Goal: Task Accomplishment & Management: Use online tool/utility

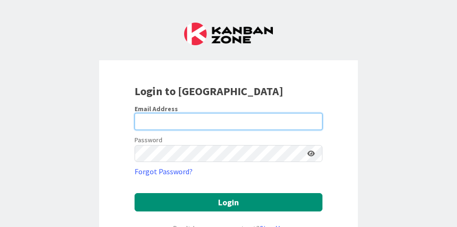
type input "[EMAIL_ADDRESS][DOMAIN_NAME]"
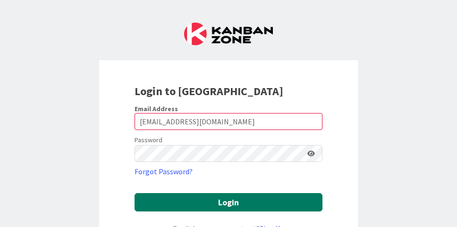
click at [220, 201] on button "Login" at bounding box center [228, 202] width 188 height 18
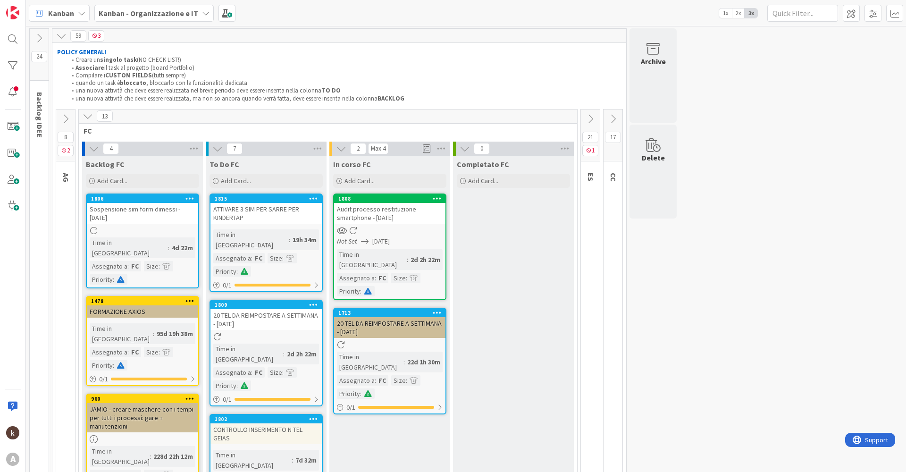
click at [456, 115] on icon at bounding box center [613, 119] width 10 height 10
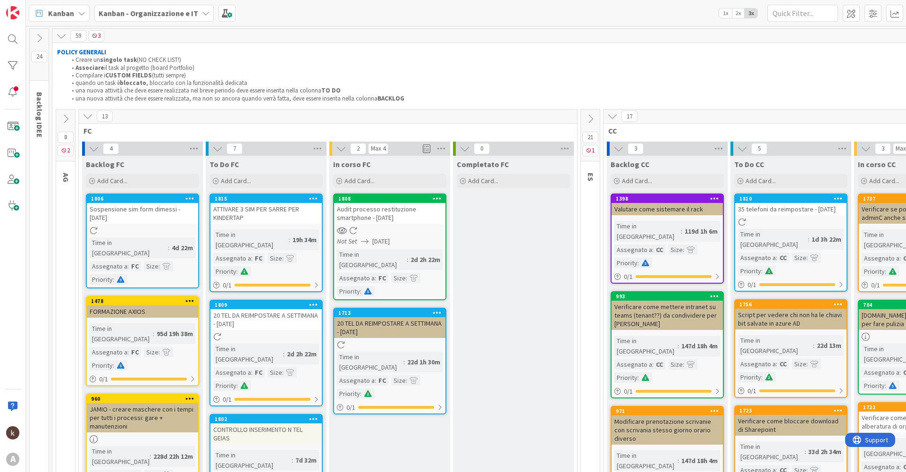
click at [87, 116] on icon at bounding box center [88, 116] width 10 height 10
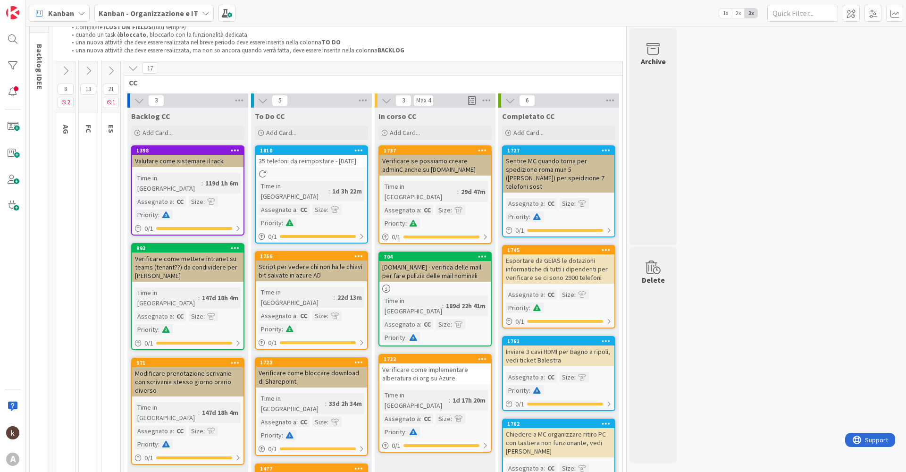
scroll to position [47, 0]
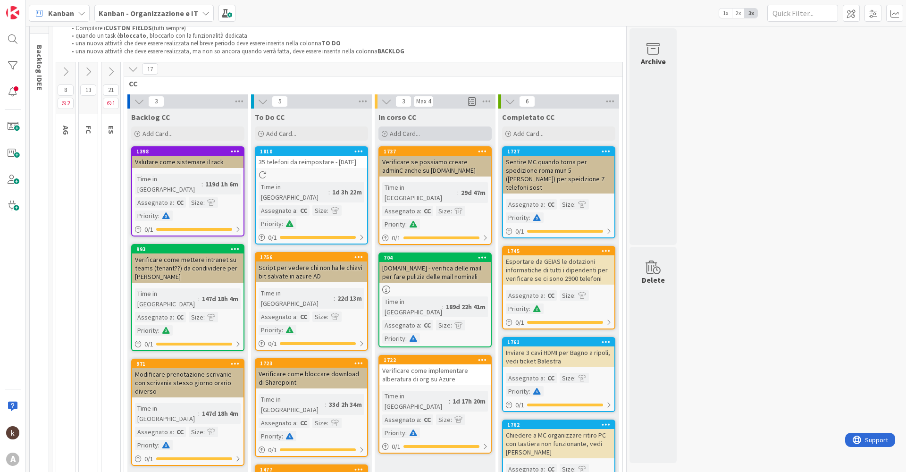
click at [388, 136] on div "Add Card..." at bounding box center [434, 133] width 113 height 14
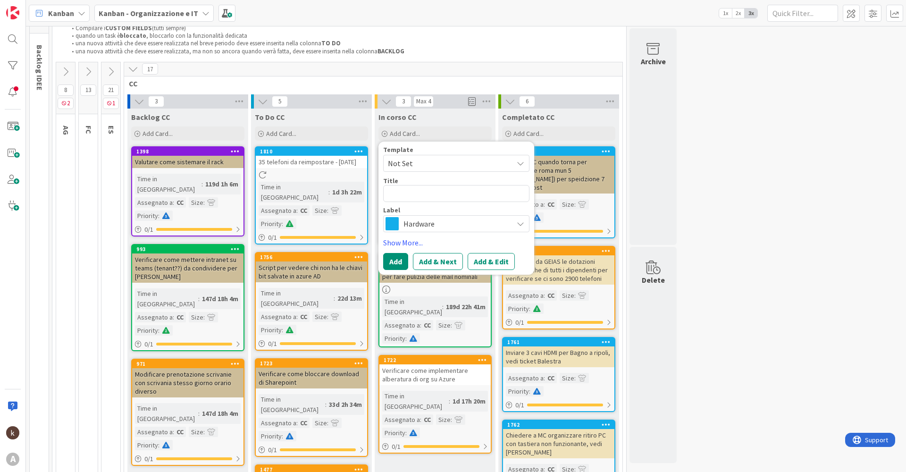
type textarea "x"
type textarea "I"
type textarea "x"
type textarea "In"
type textarea "x"
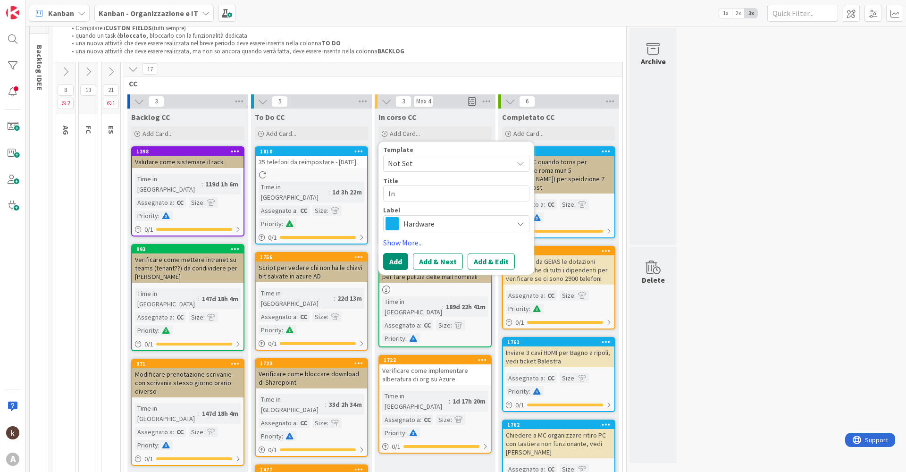
type textarea "Inv"
type textarea "x"
type textarea "Invi"
type textarea "x"
type textarea "Invia"
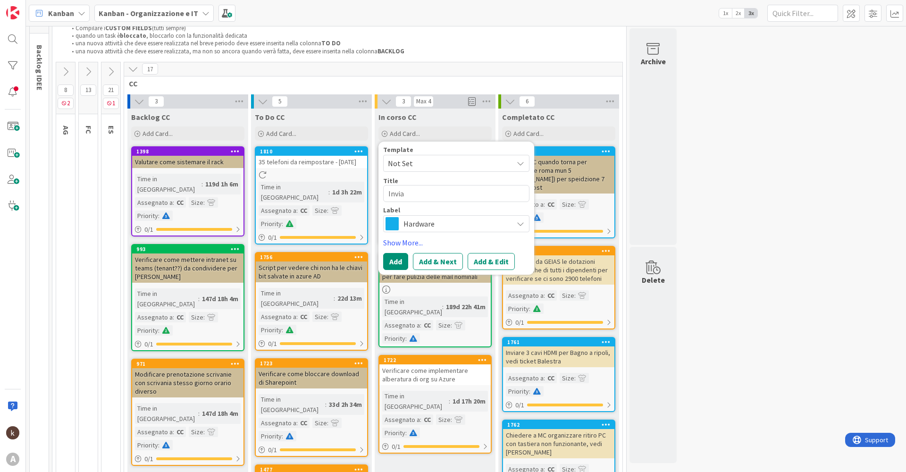
type textarea "x"
type textarea "Inviar"
type textarea "x"
type textarea "Inviare"
type textarea "x"
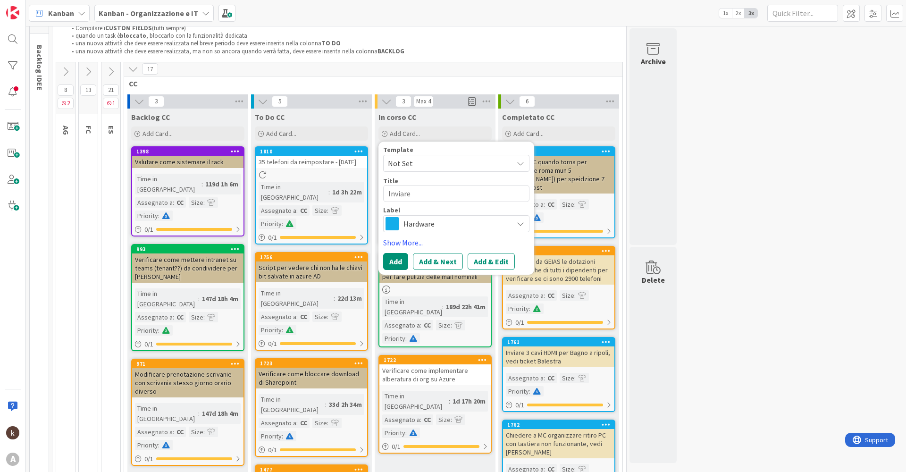
type textarea "Inviare"
type textarea "x"
type textarea "Inviare m"
type textarea "x"
type textarea "Inviare ma"
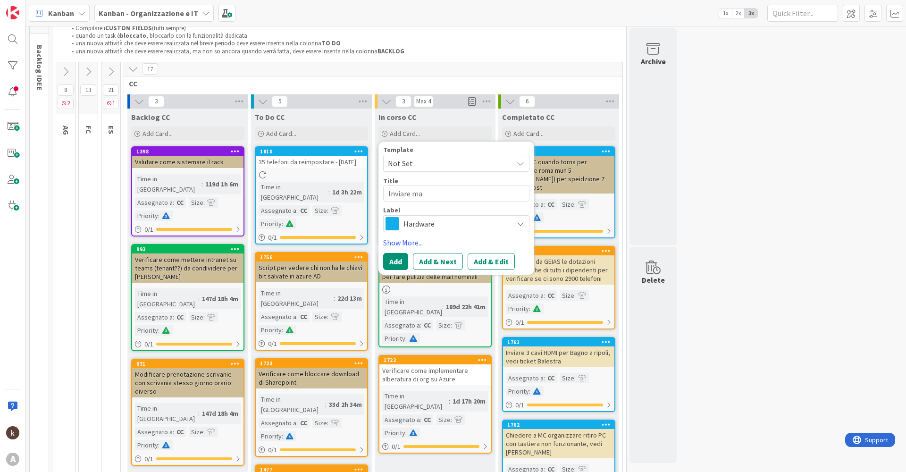
type textarea "x"
type textarea "Inviare mai"
type textarea "x"
type textarea "Inviare mail"
type textarea "x"
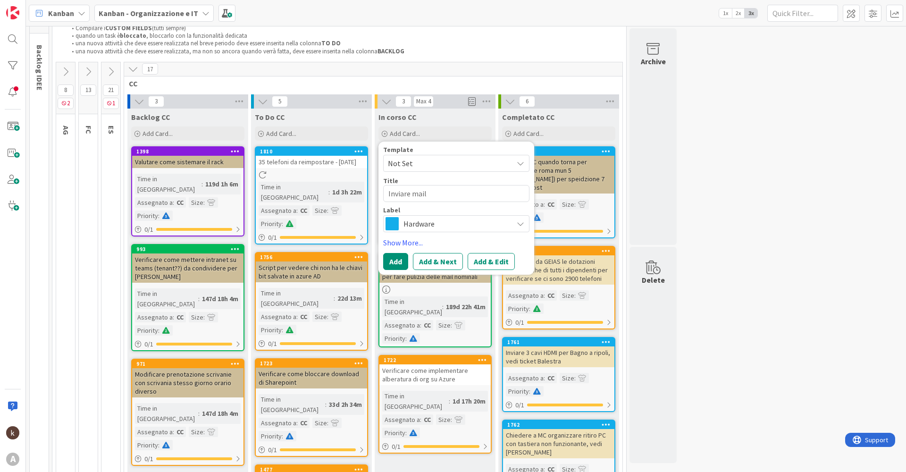
type textarea "Inviare mail"
type textarea "x"
type textarea "Inviare mail p"
type textarea "x"
type textarea "Inviare mail pe"
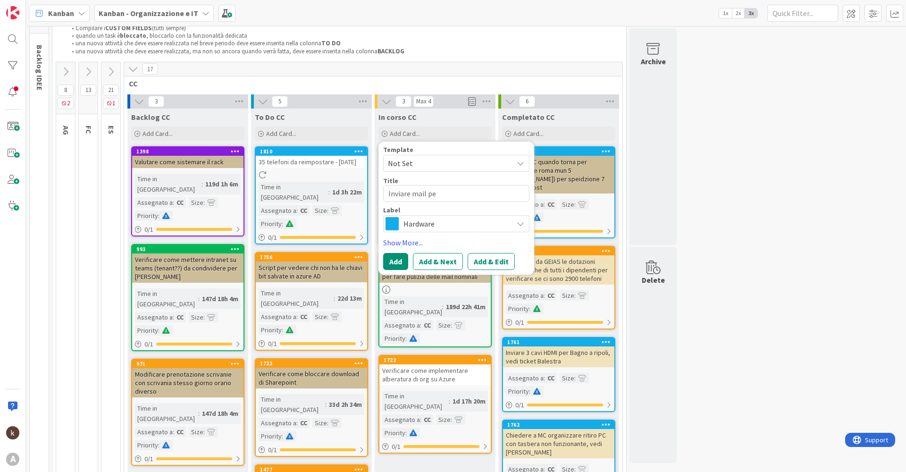
type textarea "x"
type textarea "Inviare mail per"
type textarea "x"
type textarea "Inviare mail per"
type textarea "x"
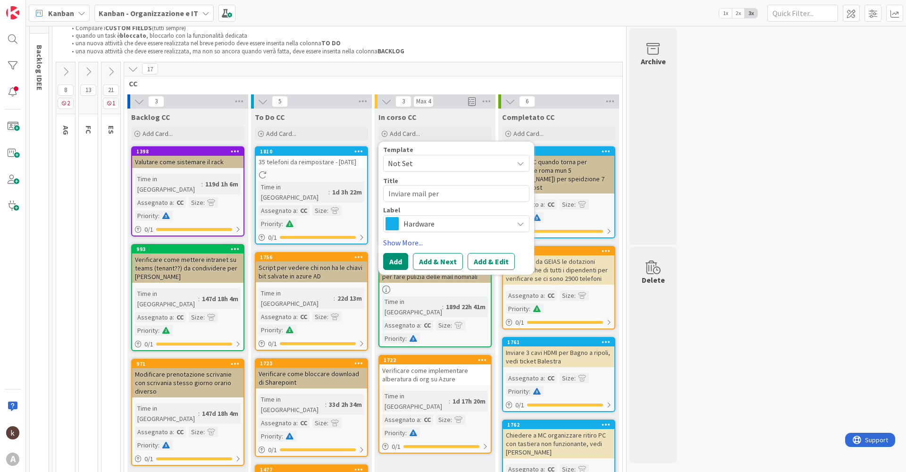
type textarea "Inviare mail per P"
type textarea "x"
type textarea "Inviare mail per PC"
type textarea "x"
type textarea "Inviare mail per PC"
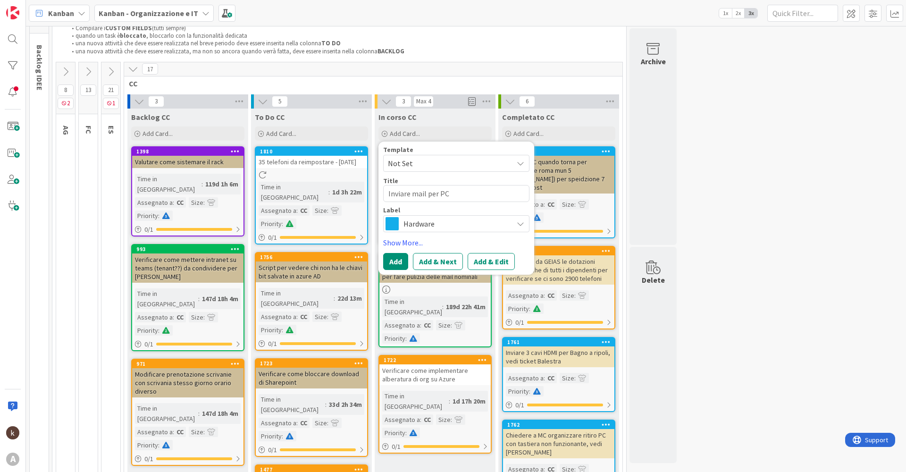
type textarea "x"
type textarea "Inviare mail per PC c"
type textarea "x"
type textarea "Inviare mail per PC co"
type textarea "x"
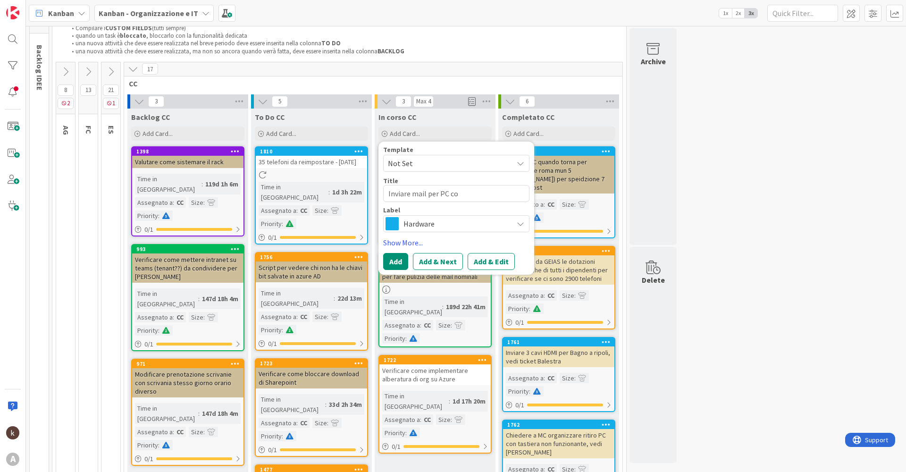
type textarea "Inviare mail per PC con"
type textarea "x"
type textarea "Inviare mail per PC con"
type textarea "x"
type textarea "Inviare mail per PC con c"
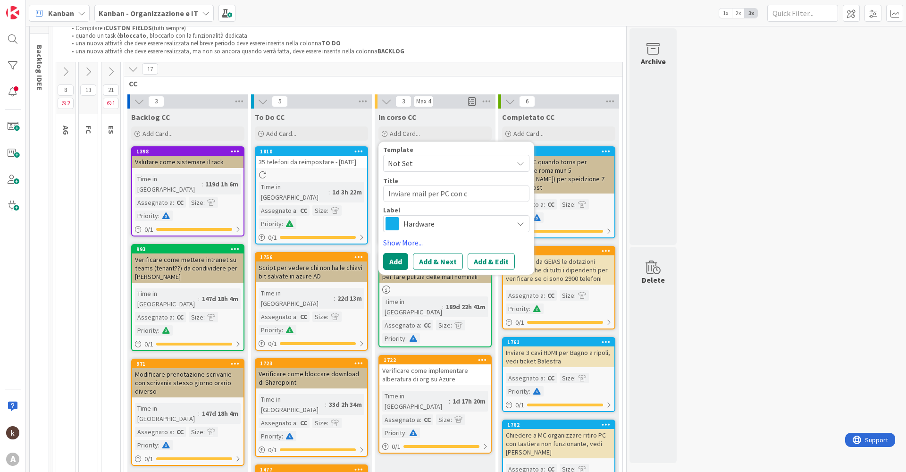
type textarea "x"
type textarea "Inviare mail per PC con ct"
type textarea "x"
type textarea "Inviare mail per PC con cte"
type textarea "x"
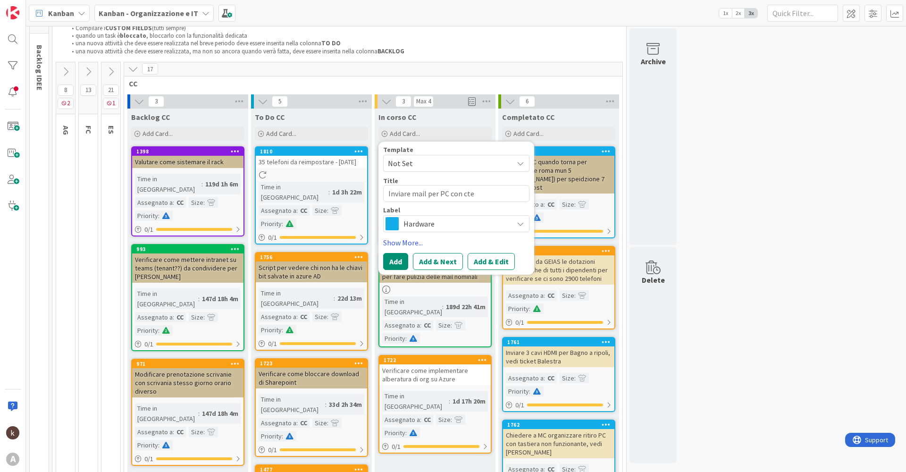
type textarea "Inviare mail per PC con ct"
type textarea "x"
type textarea "Inviare mail per PC con c"
type textarea "x"
type textarea "Inviare mail per PC con cr"
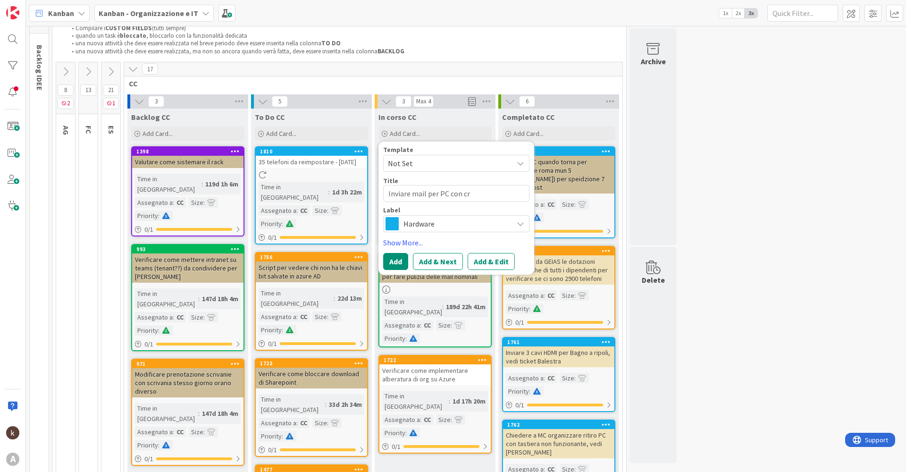
type textarea "x"
type textarea "Inviare mail per PC con cre"
type textarea "x"
type textarea "Inviare mail per PC con cred"
type textarea "x"
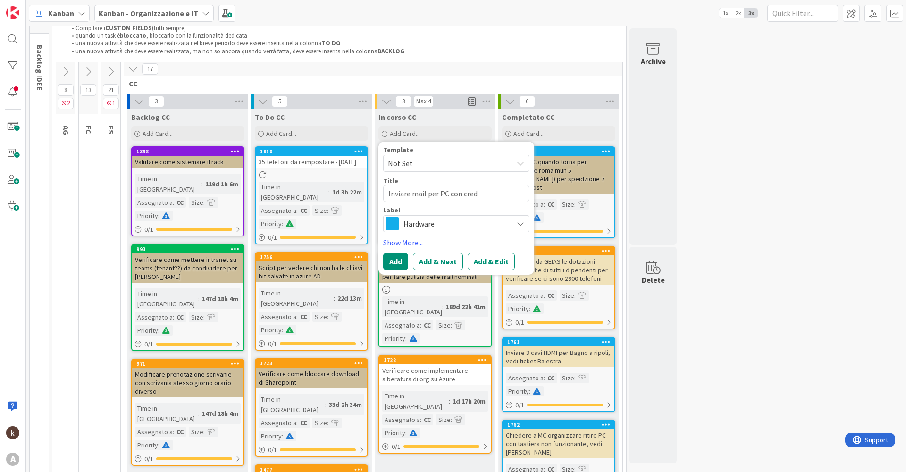
type textarea "Inviare mail per PC con crede"
type textarea "x"
type textarea "Inviare mail per PC con creden"
type textarea "x"
type textarea "Inviare mail per PC con credenz"
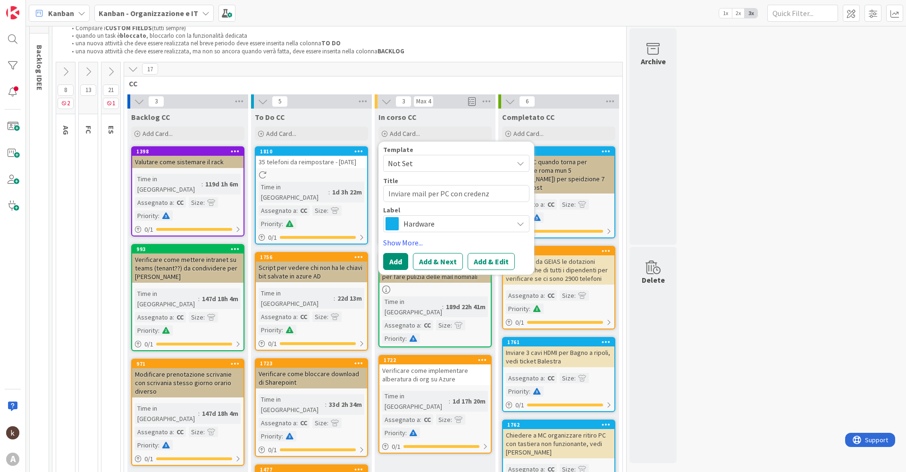
type textarea "x"
type textarea "Inviare mail per PC con credenzi"
type textarea "x"
type textarea "Inviare mail per PC con credenzia"
type textarea "x"
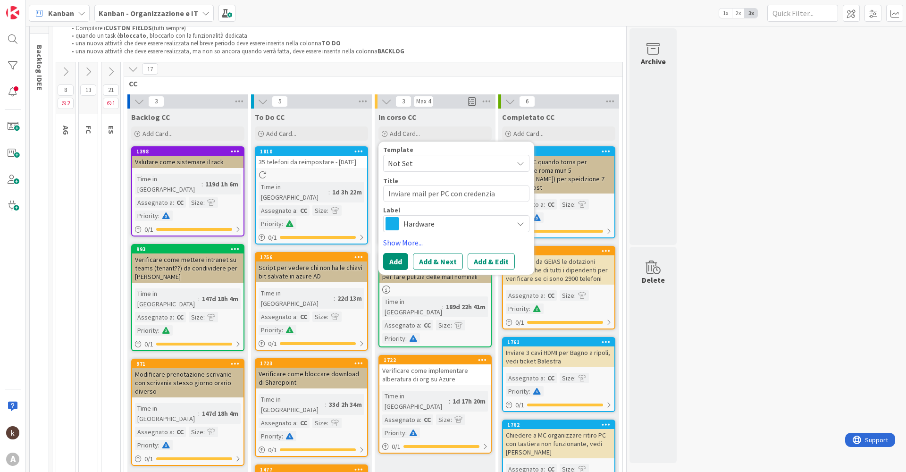
type textarea "Inviare mail per PC con credenzial"
type textarea "x"
type textarea "Inviare mail per PC con credenziali"
type textarea "x"
type textarea "Inviare mail per PC con credenziali"
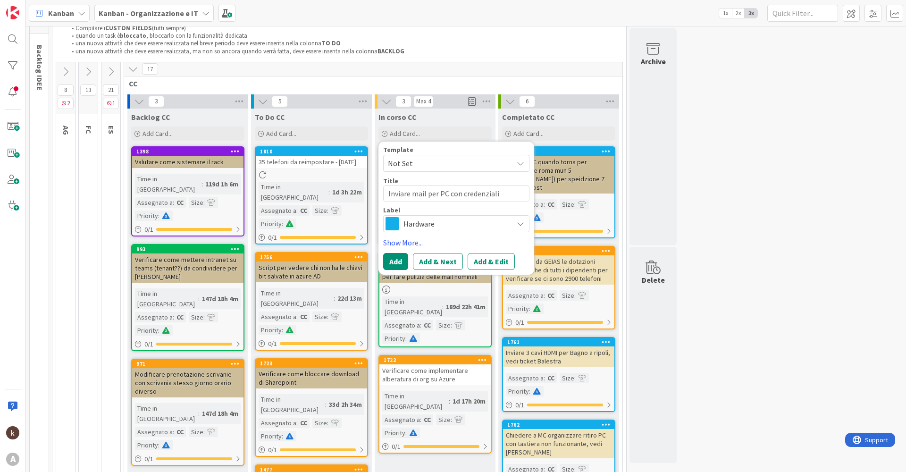
type textarea "x"
type textarea "Inviare mail per PC con credenziali s"
type textarea "x"
type textarea "Inviare mail per PC con credenziali st"
type textarea "x"
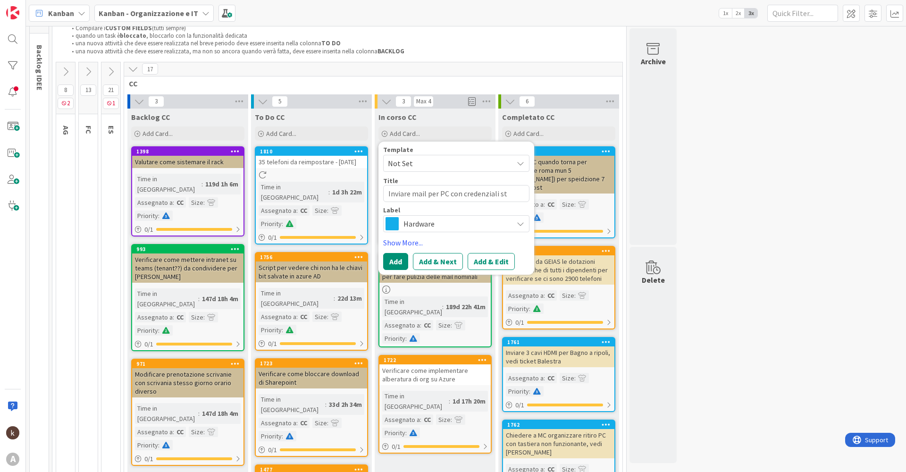
type textarea "Inviare mail per PC con credenziali stu"
type textarea "x"
type textarea "Inviare mail per PC con credenziali [PERSON_NAME]"
type textarea "x"
type textarea "Inviare mail per PC con credenziali stu"
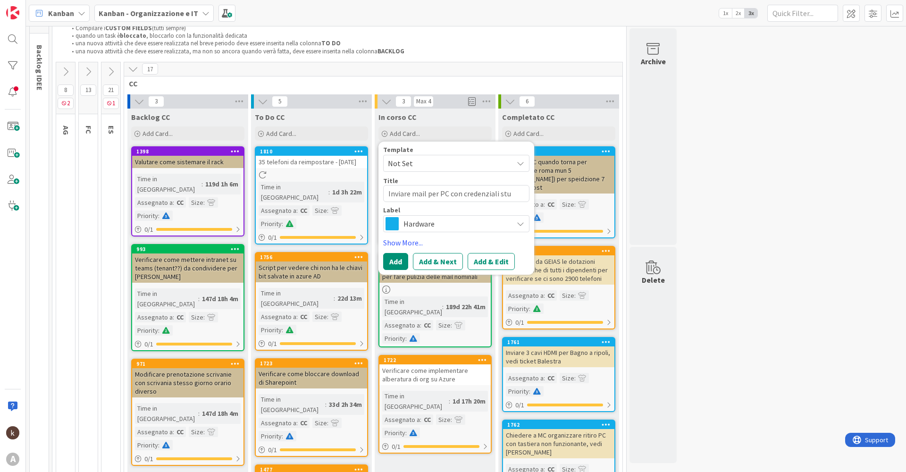
type textarea "x"
type textarea "Inviare mail per PC con credenziali [PERSON_NAME]"
type textarea "x"
type textarea "Inviare mail per PC con credenziali [PERSON_NAME]"
type textarea "x"
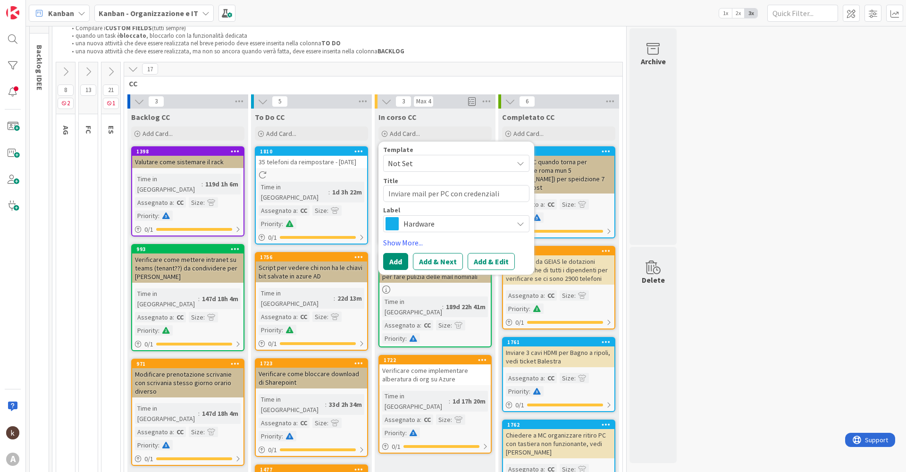
type textarea "Inviare mail per PC con credenziali [PERSON_NAME]"
type textarea "x"
type textarea "Inviare mail per PC con credenziali [PERSON_NAME]"
type textarea "x"
type textarea "Inviare mail per PC con credenziali [PERSON_NAME] a"
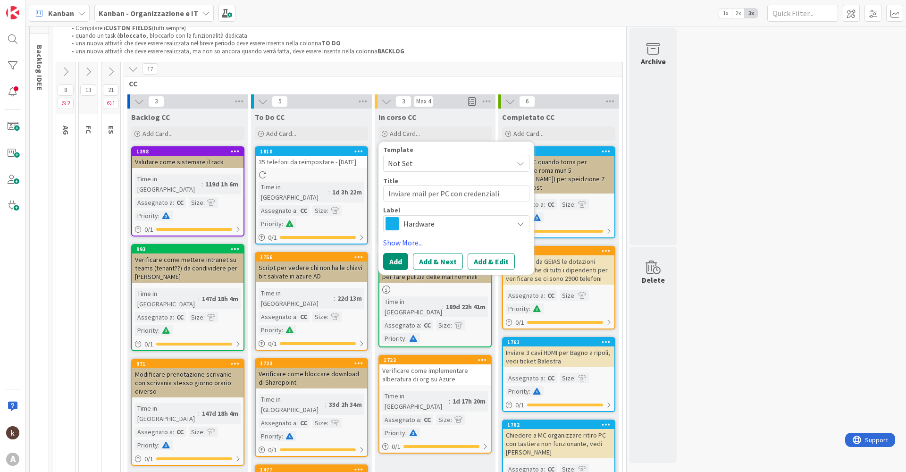
type textarea "x"
type textarea "Inviare mail per PC con credenziali [PERSON_NAME] a"
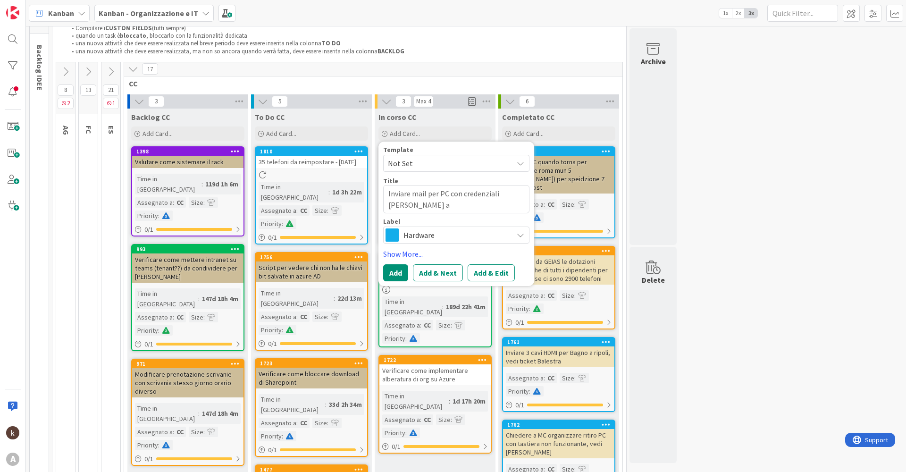
type textarea "x"
type textarea "Inviare mail per PC con credenziali [PERSON_NAME] a s"
type textarea "x"
type textarea "Inviare mail per PC con credenziali [PERSON_NAME] a so"
type textarea "x"
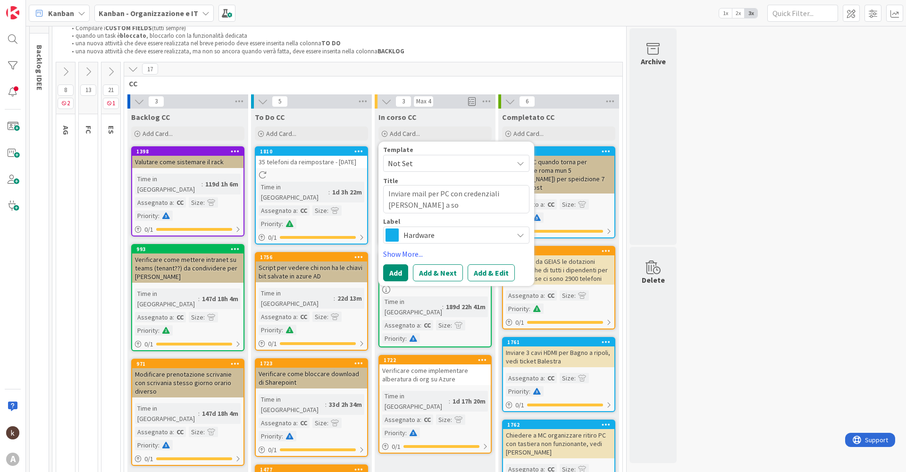
type textarea "Inviare mail per PC con credenziali [PERSON_NAME] a sog"
type textarea "x"
type textarea "Inviare mail per PC con credenziali [PERSON_NAME] a soge"
type textarea "x"
type textarea "Inviare mail per PC con credenziali [PERSON_NAME] a soges"
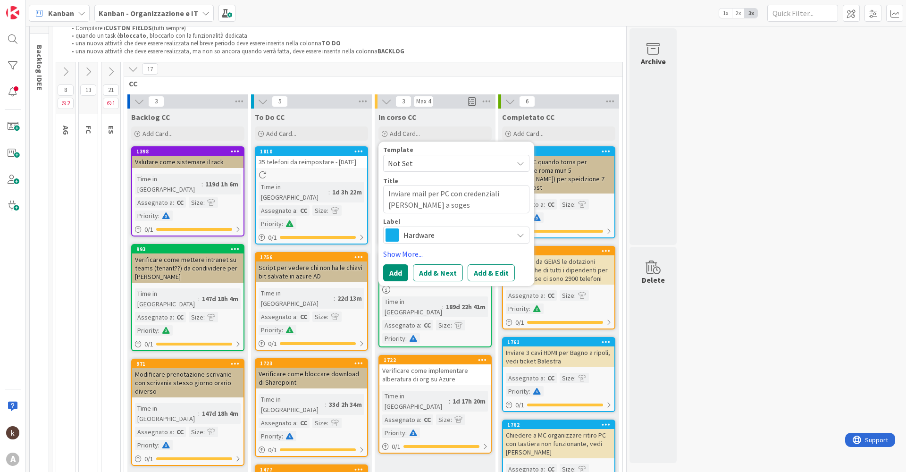
type textarea "x"
type textarea "Inviare mail per PC con credenziali [PERSON_NAME] a sogesi"
click at [456, 227] on button "Add & Edit" at bounding box center [490, 272] width 47 height 17
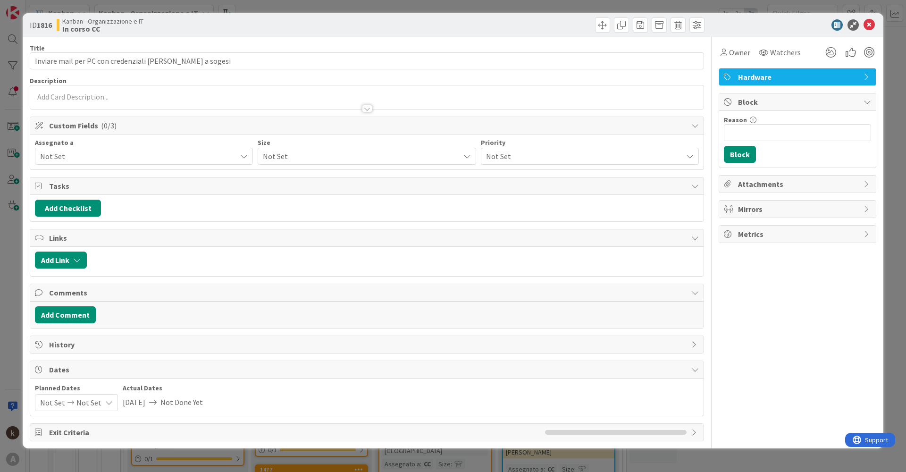
click at [106, 150] on span "Not Set" at bounding box center [138, 155] width 196 height 11
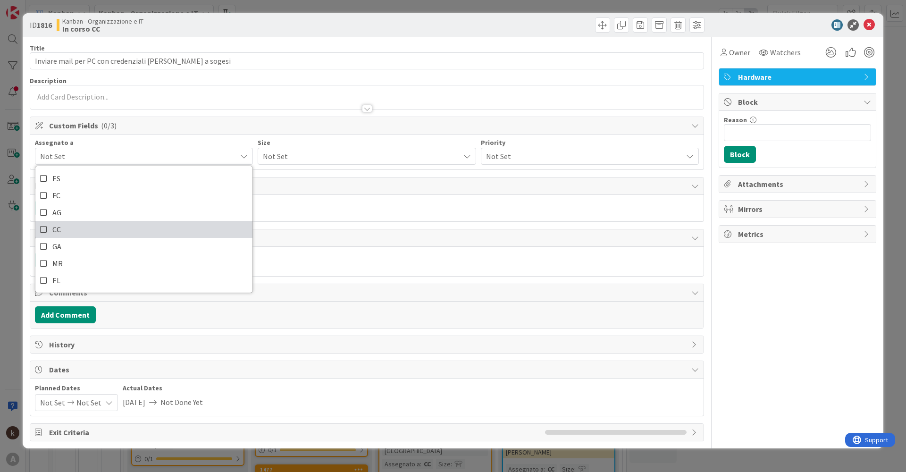
click at [57, 222] on span "CC" at bounding box center [56, 229] width 8 height 14
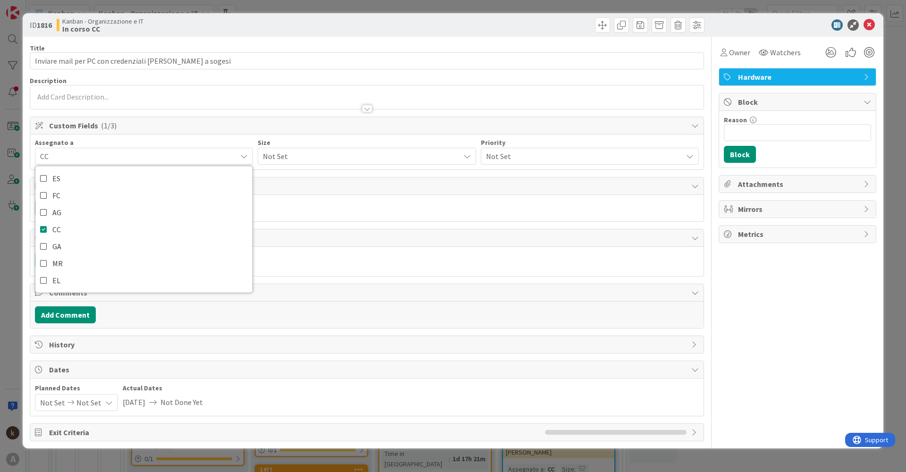
click at [310, 153] on span "Not Set" at bounding box center [359, 156] width 192 height 13
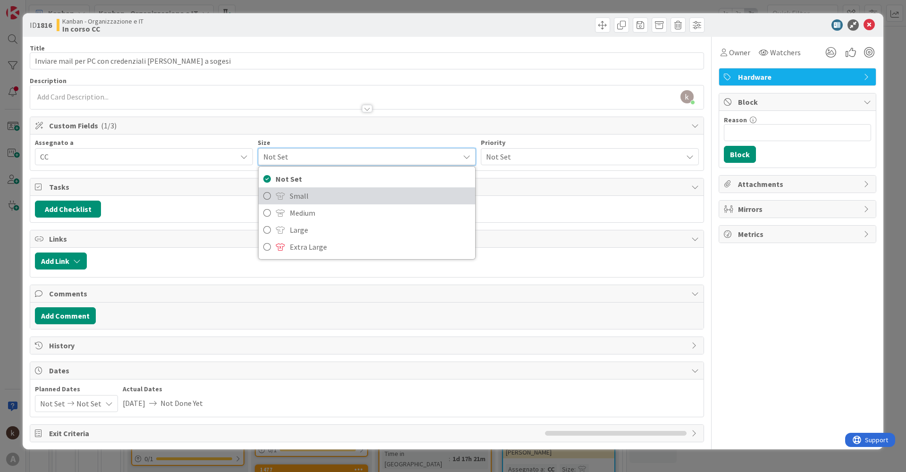
click at [301, 200] on span "Small" at bounding box center [380, 196] width 180 height 14
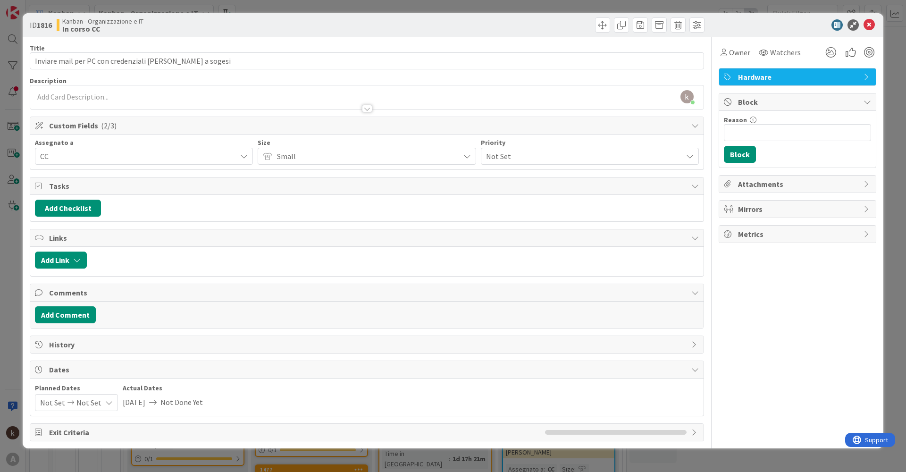
click at [456, 157] on span "Not Set" at bounding box center [582, 156] width 192 height 13
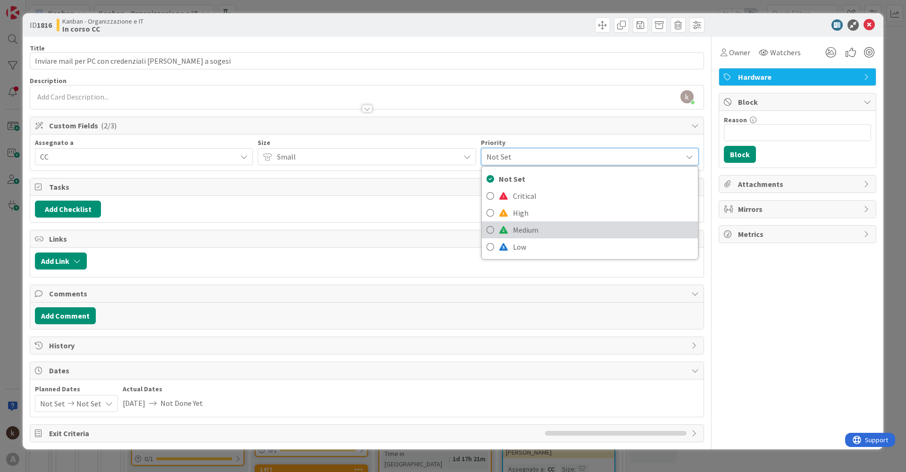
click at [456, 222] on link "Medium" at bounding box center [590, 229] width 216 height 17
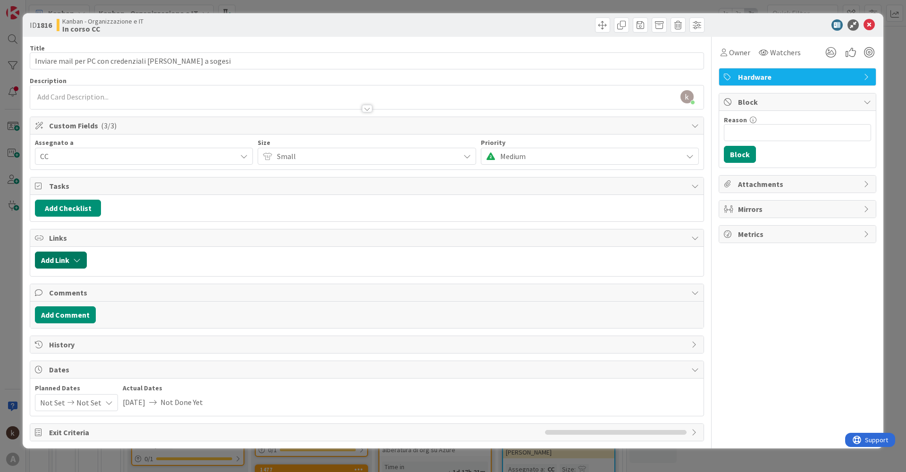
click at [62, 227] on button "Add Link" at bounding box center [61, 259] width 52 height 17
click at [86, 227] on span "Current Board" at bounding box center [70, 318] width 46 height 9
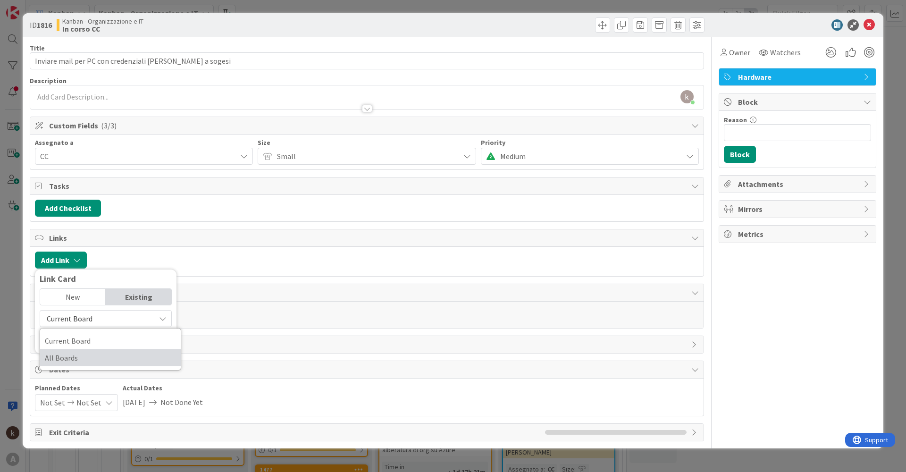
click at [79, 227] on span "All Boards" at bounding box center [110, 357] width 131 height 14
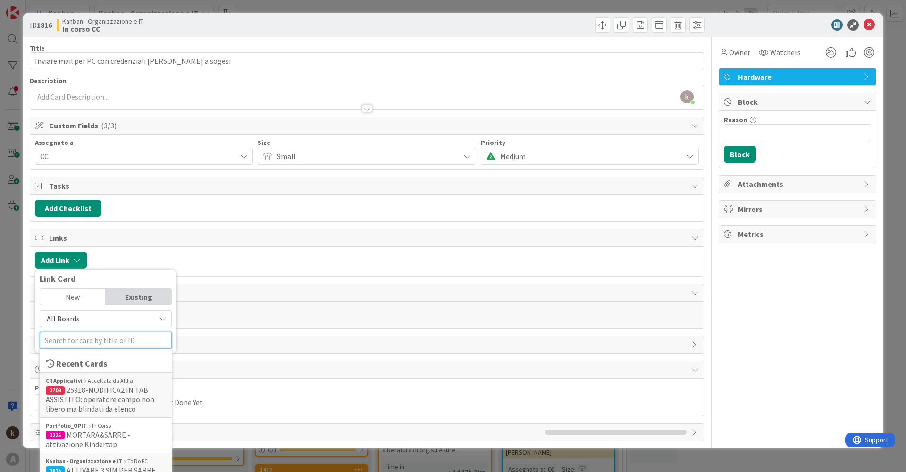
click at [78, 227] on input "text" at bounding box center [106, 340] width 132 height 17
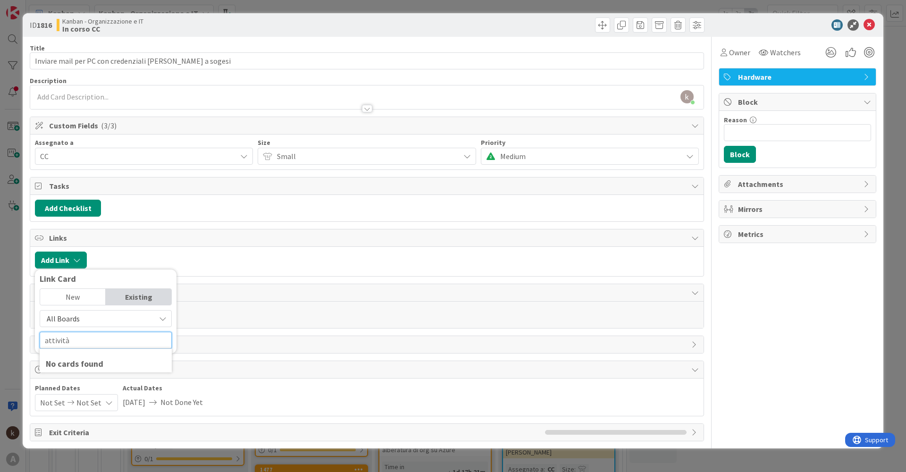
type input "attività"
click at [75, 227] on div "New Existing All Boards Current Board All Boards attività No cards found" at bounding box center [106, 318] width 132 height 60
click at [75, 227] on span "All Boards" at bounding box center [63, 318] width 33 height 9
click at [76, 227] on span "Current Board" at bounding box center [110, 340] width 131 height 14
click at [84, 227] on input "attività" at bounding box center [106, 340] width 132 height 17
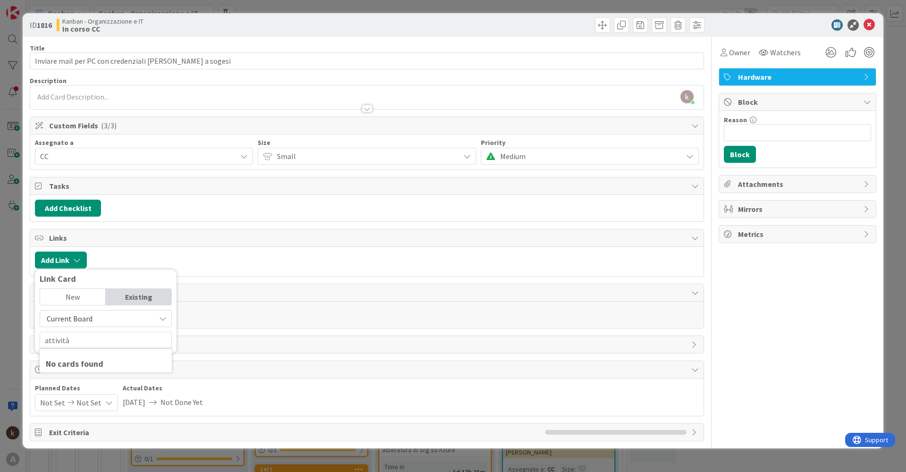
click at [92, 227] on span "Current Board" at bounding box center [98, 318] width 106 height 13
click at [88, 227] on span "All Boards" at bounding box center [110, 357] width 131 height 14
click at [91, 227] on input "attività" at bounding box center [106, 340] width 132 height 17
click at [81, 227] on mark "Attivit" at bounding box center [79, 389] width 24 height 12
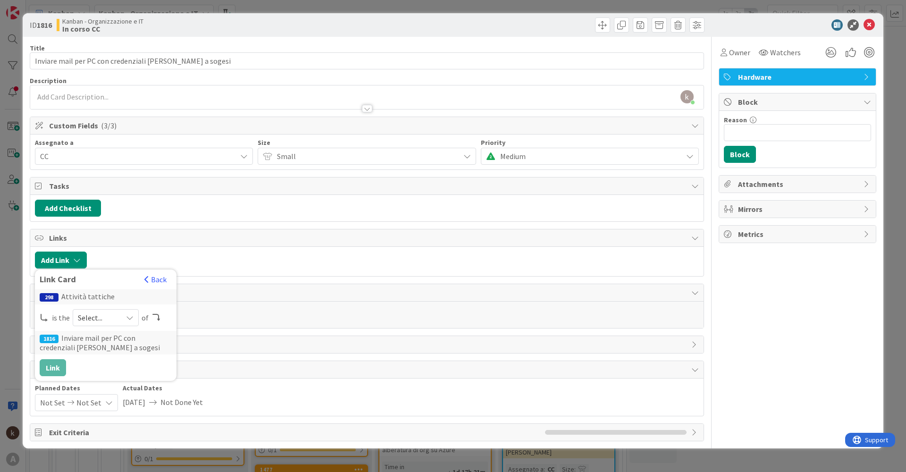
click at [110, 227] on span "Select..." at bounding box center [98, 317] width 40 height 13
click at [100, 227] on link "parent" at bounding box center [143, 339] width 141 height 17
click at [54, 227] on button "Link" at bounding box center [53, 367] width 26 height 17
